Goal: Information Seeking & Learning: Find specific fact

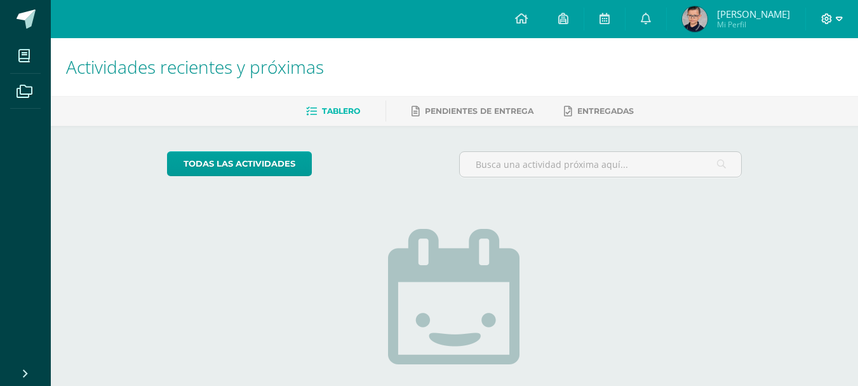
click at [837, 17] on icon at bounding box center [839, 19] width 7 height 4
click at [786, 93] on link "Cerrar sesión" at bounding box center [792, 87] width 100 height 18
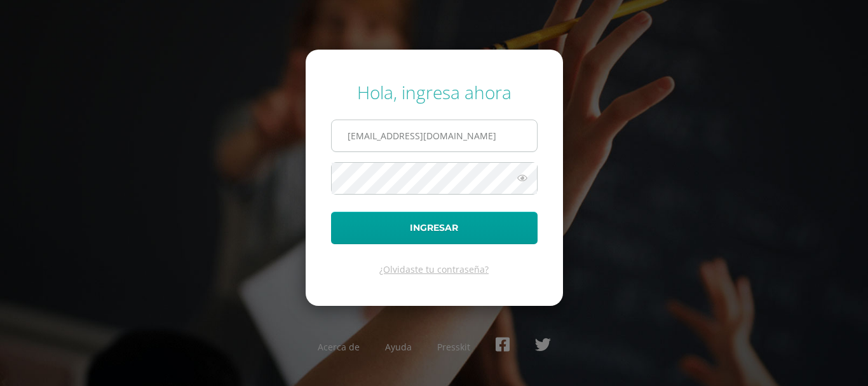
click at [499, 137] on input "20192187@liceoguatemala.edu.gt" at bounding box center [434, 135] width 205 height 31
type input "20190900@liceoguatemala.edu.gt"
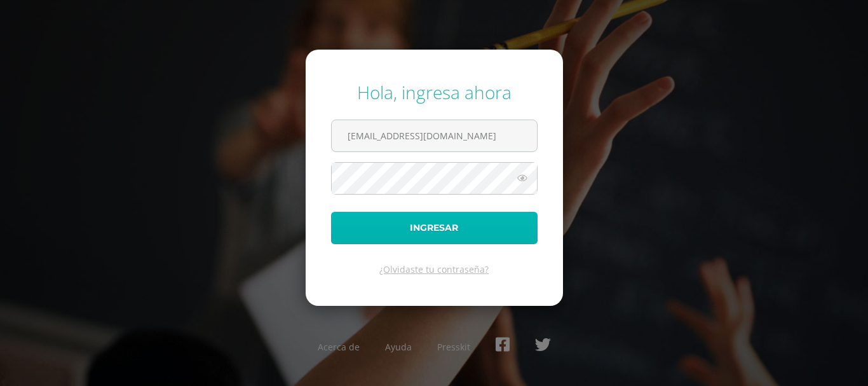
click at [468, 222] on button "Ingresar" at bounding box center [434, 228] width 207 height 32
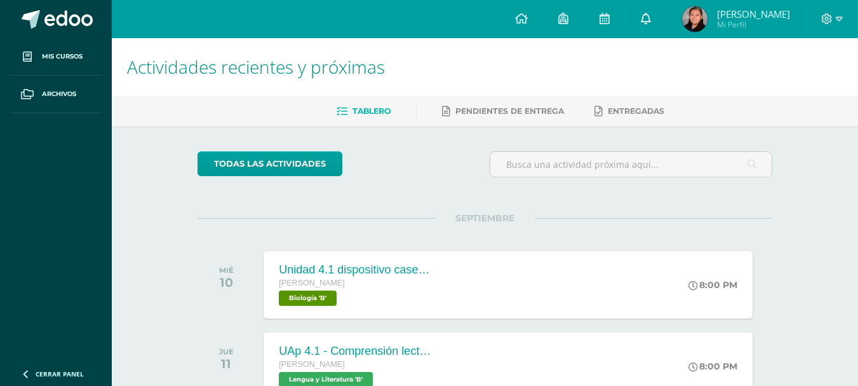
click at [644, 18] on icon at bounding box center [646, 18] width 10 height 11
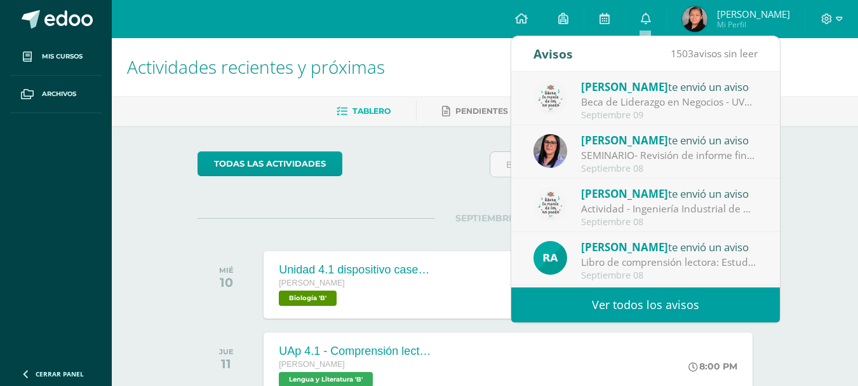
click at [620, 305] on link "Ver todos los avisos" at bounding box center [646, 304] width 269 height 35
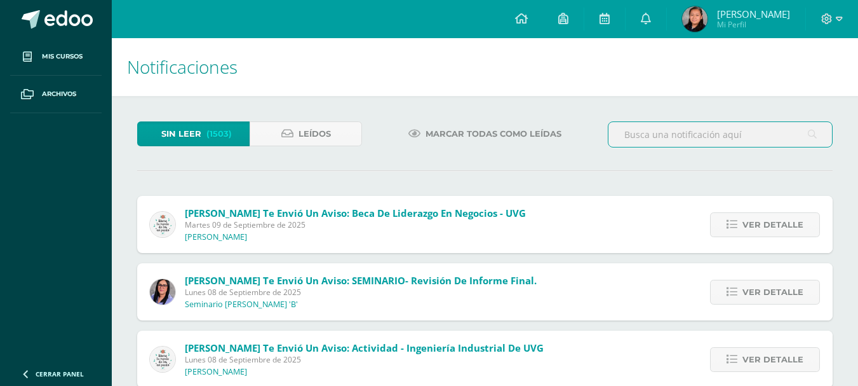
click at [673, 135] on input "text" at bounding box center [721, 134] width 224 height 25
type input "fotografía institucional"
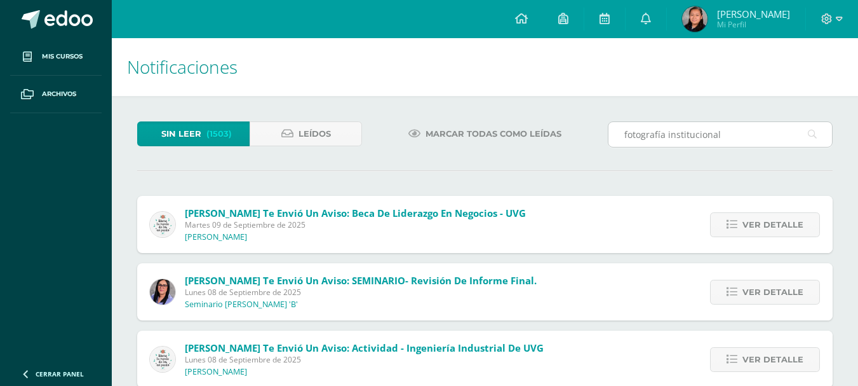
click at [814, 128] on icon at bounding box center [812, 134] width 9 height 26
click at [729, 138] on input "fotografía institucional" at bounding box center [721, 134] width 224 height 25
click at [574, 157] on div "Marcar todas como leídas" at bounding box center [484, 139] width 235 height 37
